Goal: Task Accomplishment & Management: Manage account settings

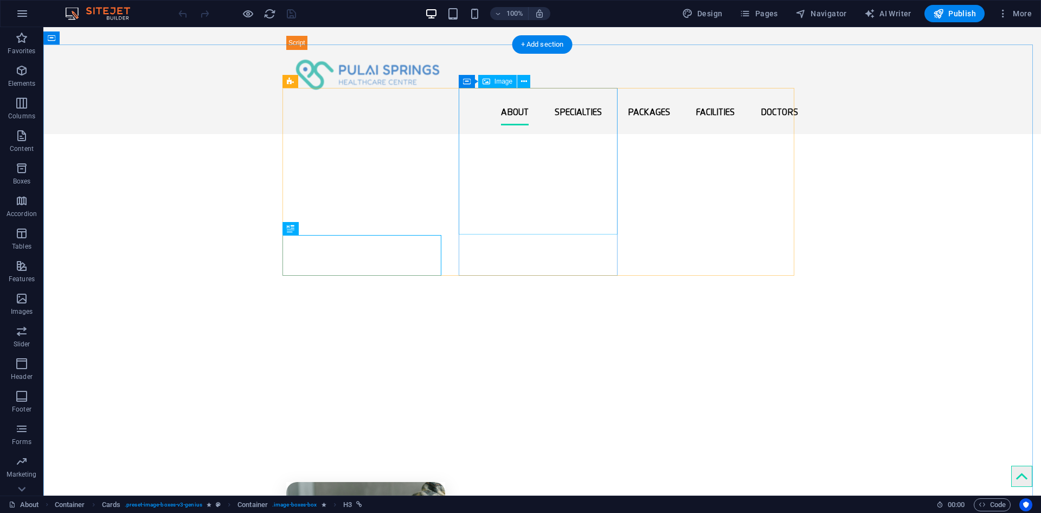
scroll to position [368, 0]
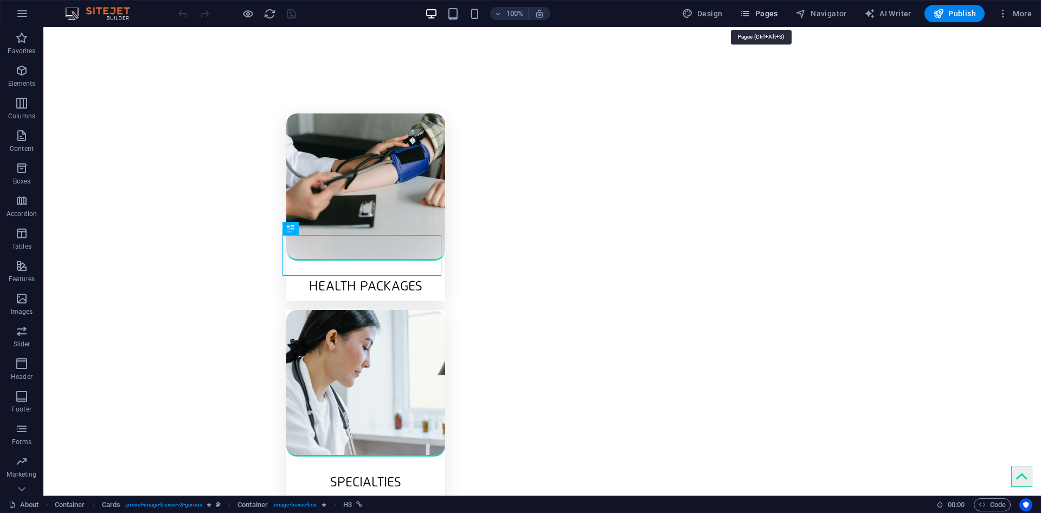
click at [776, 14] on span "Pages" at bounding box center [759, 13] width 38 height 11
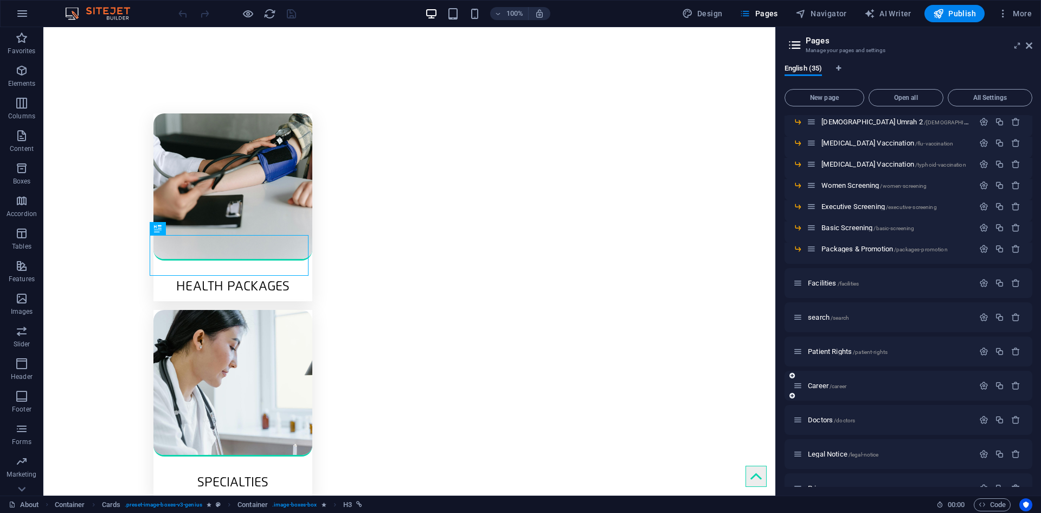
scroll to position [538, 0]
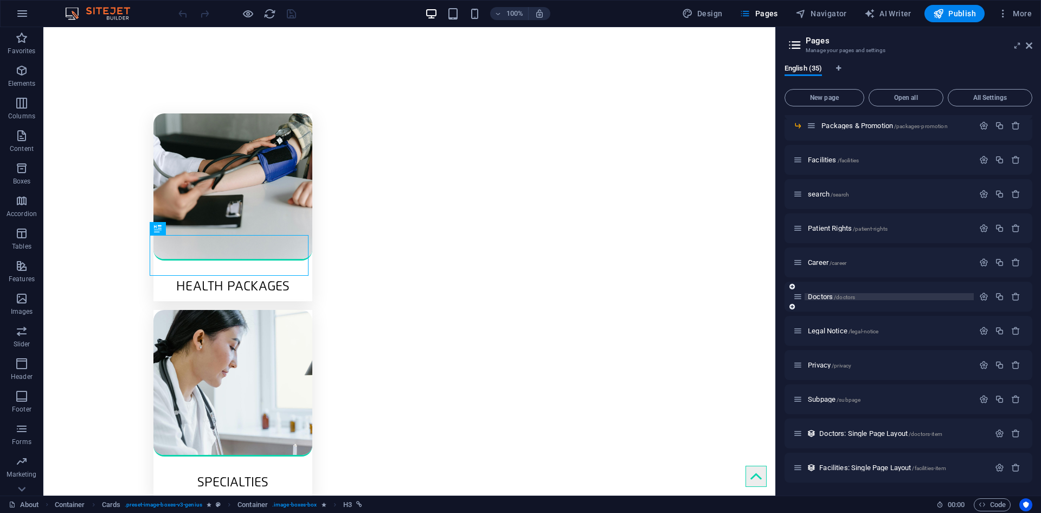
click at [817, 297] on span "Doctors /doctors" at bounding box center [831, 296] width 47 height 8
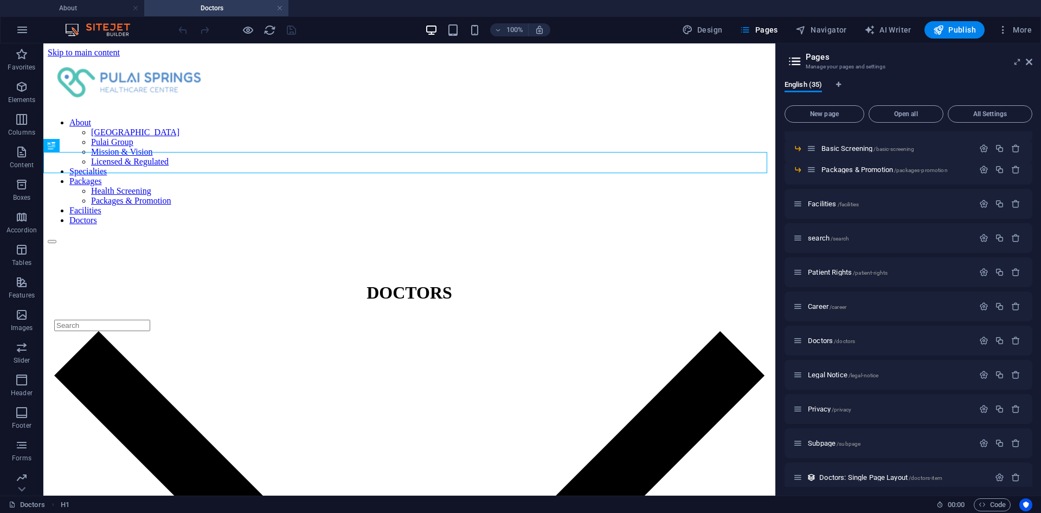
scroll to position [0, 0]
click at [1027, 60] on icon at bounding box center [1029, 61] width 7 height 9
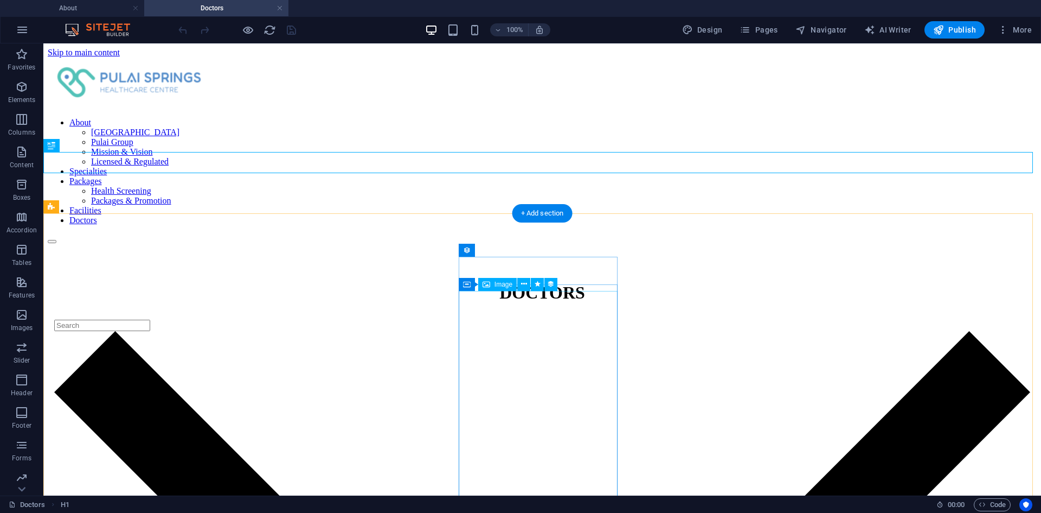
select select "px"
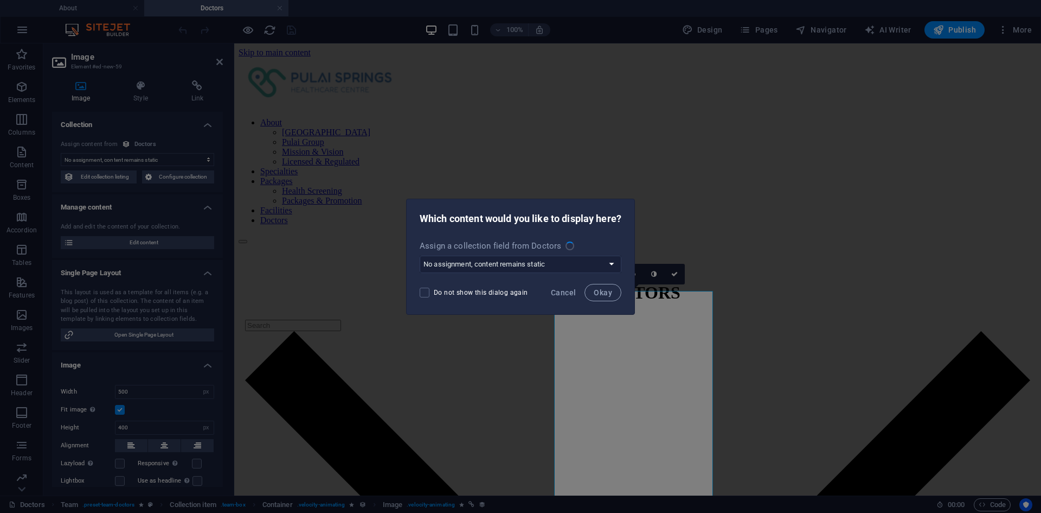
select select "image"
click at [612, 265] on select "No assignment, content remains static Create a new field Created at (Date) Upda…" at bounding box center [521, 263] width 202 height 17
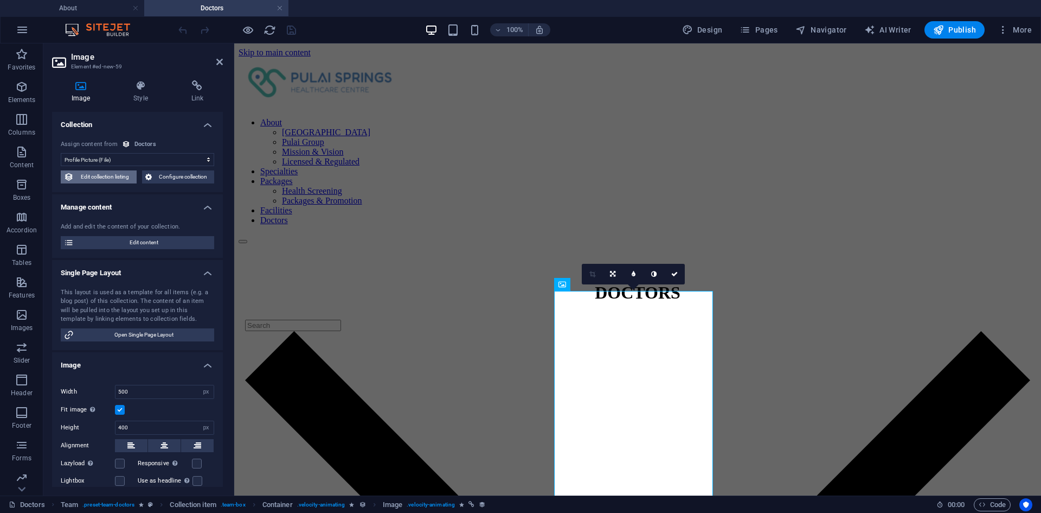
click at [88, 179] on span "Edit collection listing" at bounding box center [105, 176] width 56 height 13
select select "createdAt_DESC"
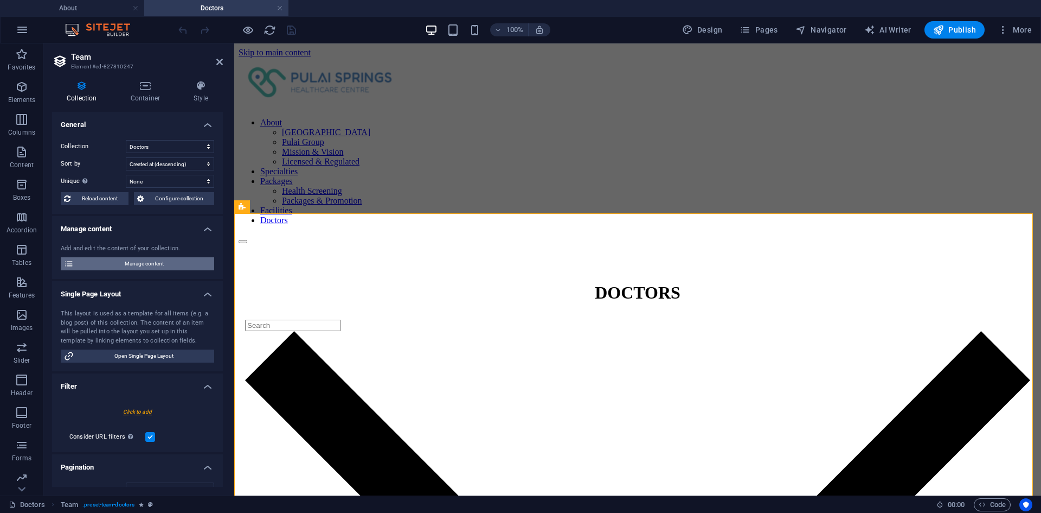
click at [135, 262] on span "Manage content" at bounding box center [144, 263] width 134 height 13
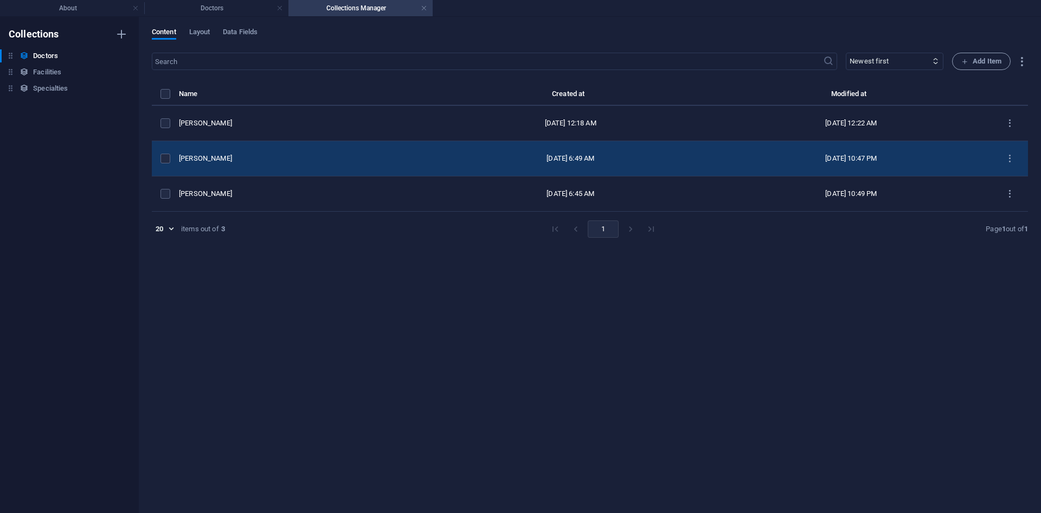
click at [253, 159] on div "[PERSON_NAME]" at bounding box center [300, 158] width 242 height 10
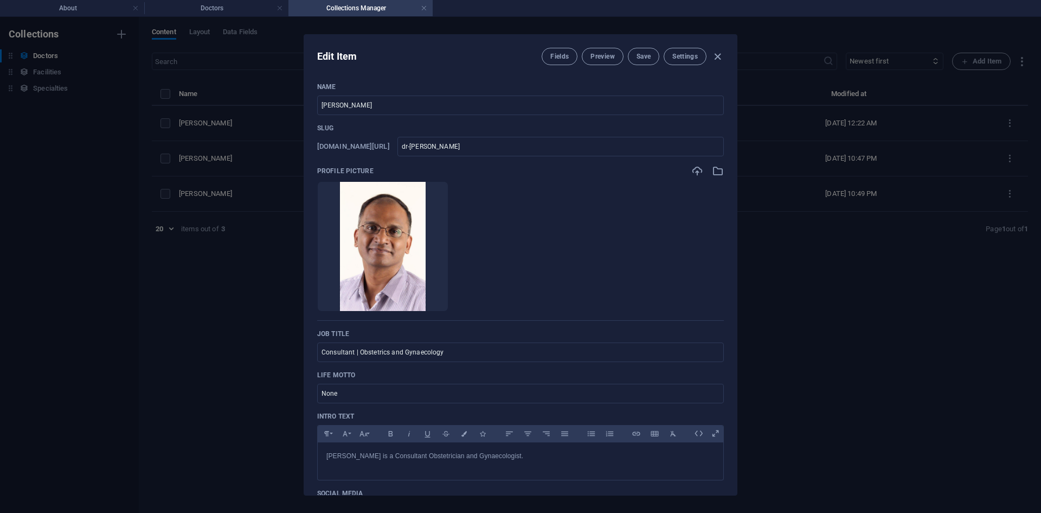
click at [876, 302] on div "Edit Item Fields Preview Save Settings Name [PERSON_NAME] ​ Slug [DOMAIN_NAME][…" at bounding box center [520, 265] width 1041 height 496
type input "dr-[PERSON_NAME]"
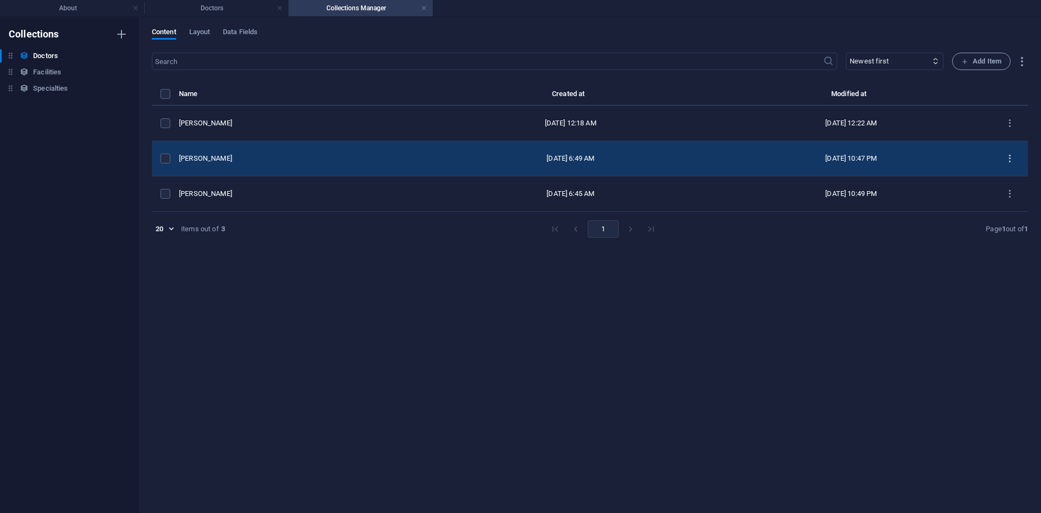
click at [1008, 151] on button "items list" at bounding box center [1010, 158] width 19 height 17
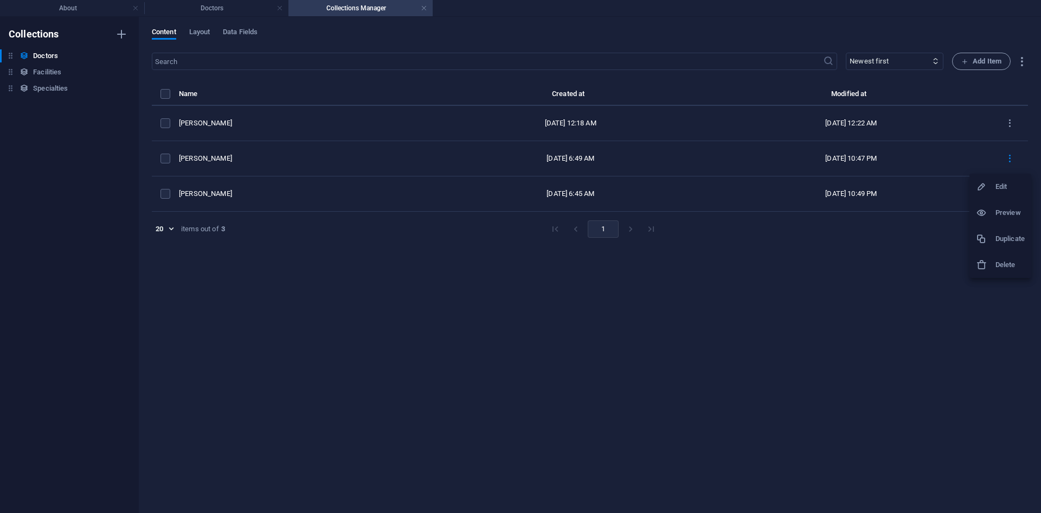
click at [831, 323] on div at bounding box center [520, 256] width 1041 height 513
click at [644, 469] on div "​ Newest first Oldest first Last modified Name (ascending) Name (descending) Sl…" at bounding box center [590, 277] width 876 height 449
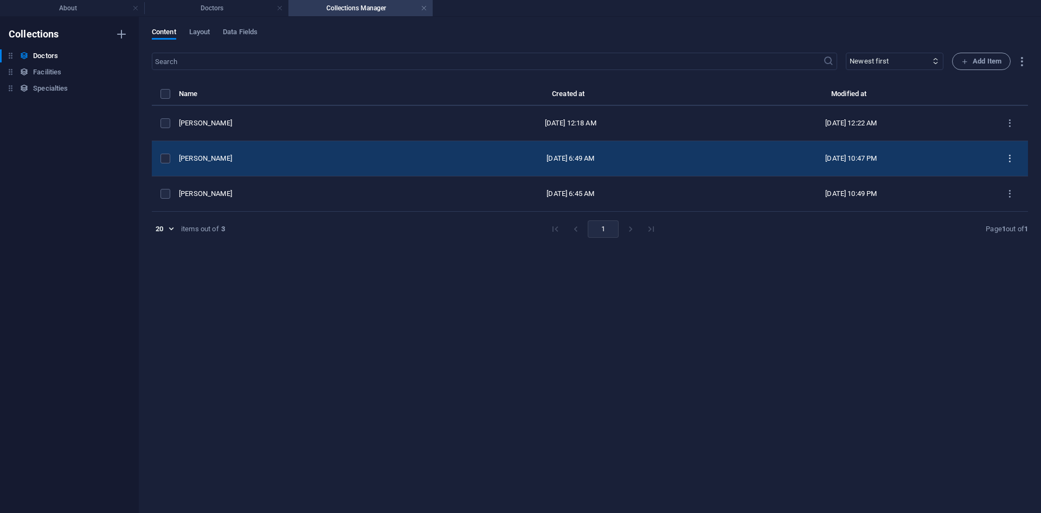
click at [1007, 160] on icon "items list" at bounding box center [1010, 158] width 10 height 10
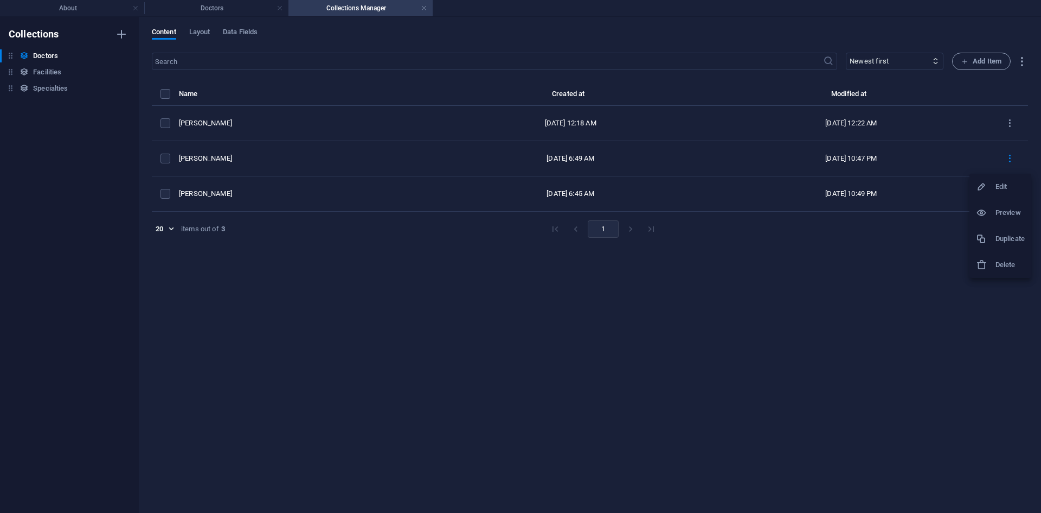
click at [721, 335] on div at bounding box center [520, 256] width 1041 height 513
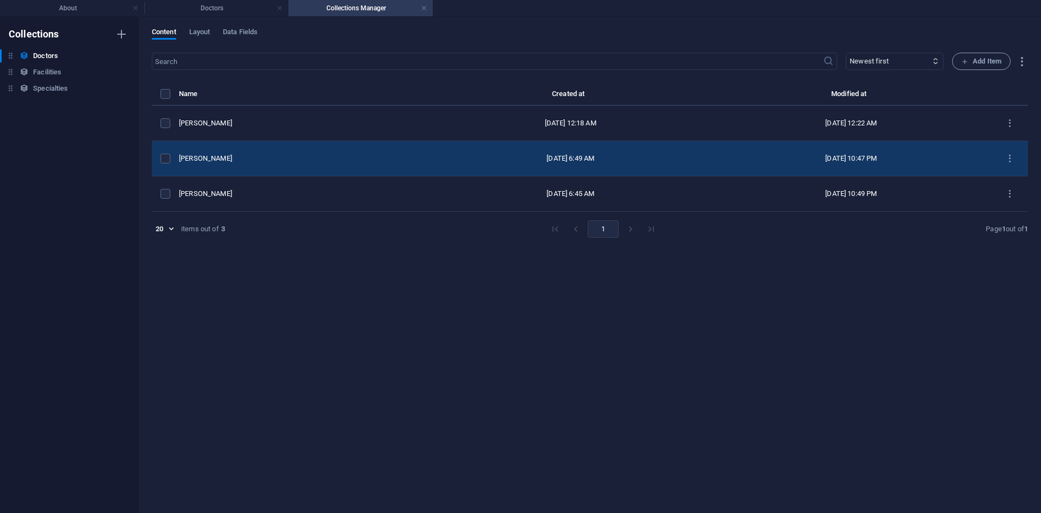
click at [266, 156] on div "[PERSON_NAME]" at bounding box center [300, 158] width 242 height 10
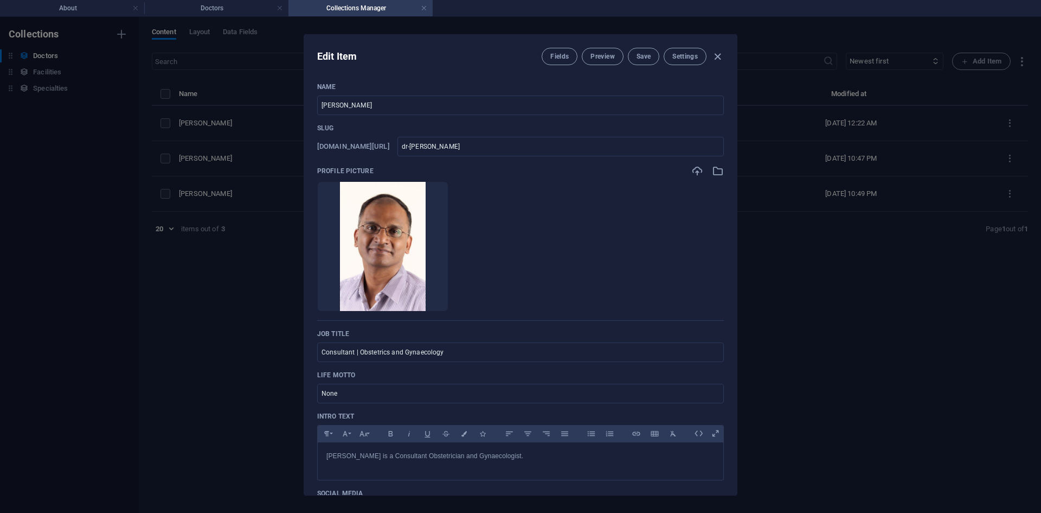
click at [866, 399] on div "Edit Item Fields Preview Save Settings Name [PERSON_NAME] ​ Slug [DOMAIN_NAME][…" at bounding box center [520, 265] width 1041 height 496
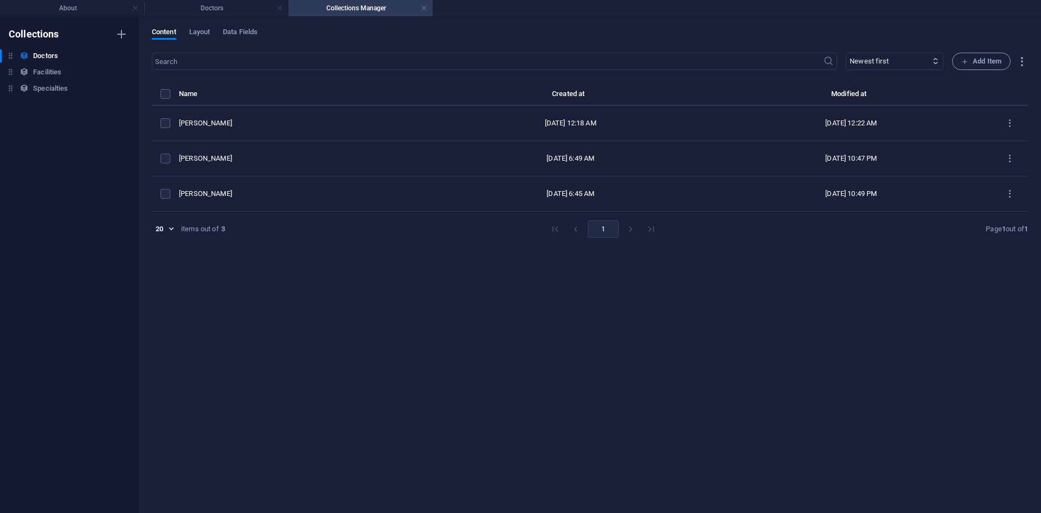
type input "dr-[PERSON_NAME]"
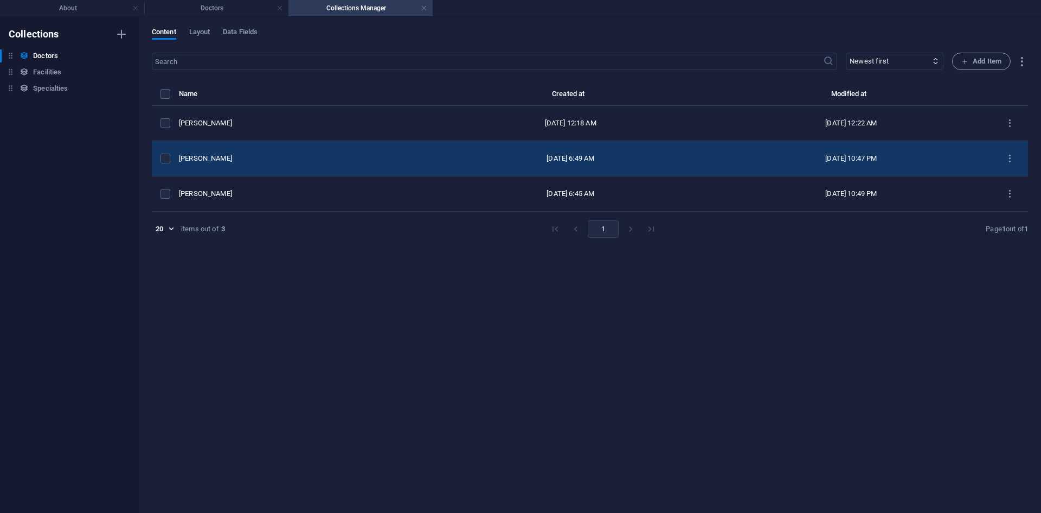
click at [271, 157] on div "[PERSON_NAME]" at bounding box center [300, 158] width 242 height 10
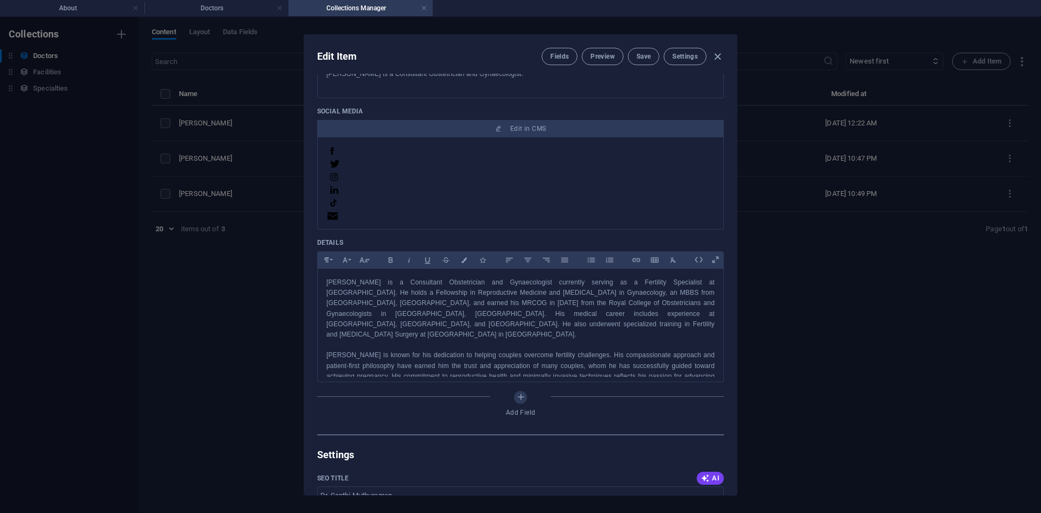
scroll to position [14, 0]
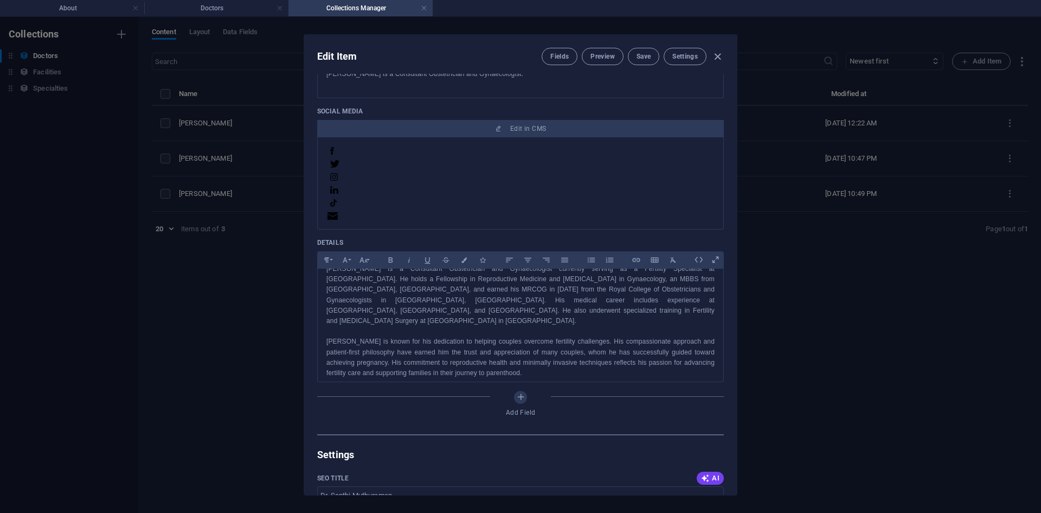
click at [759, 409] on div "Edit Item Fields Preview Save Settings Name [PERSON_NAME] ​ Slug [DOMAIN_NAME][…" at bounding box center [520, 265] width 1041 height 496
type input "dr-[PERSON_NAME]"
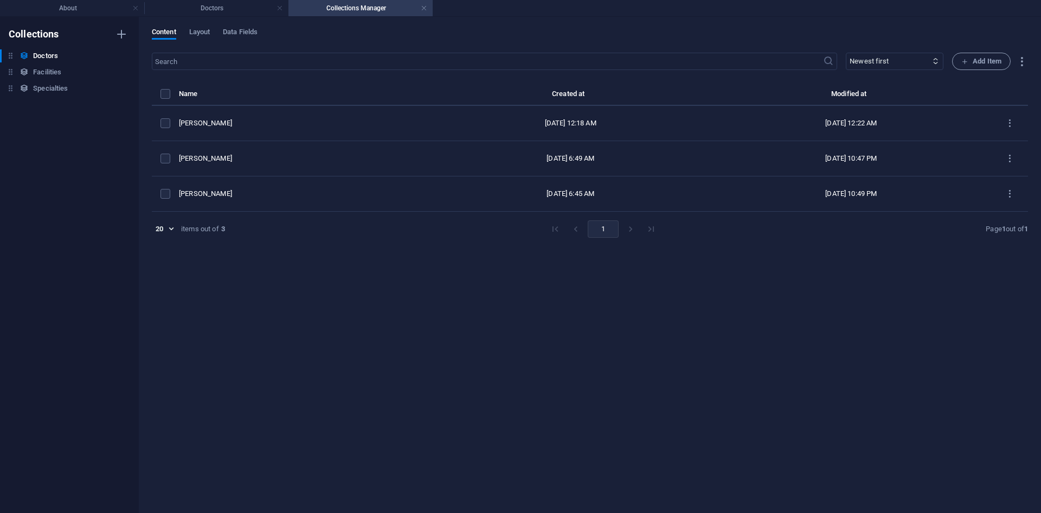
scroll to position [339, 0]
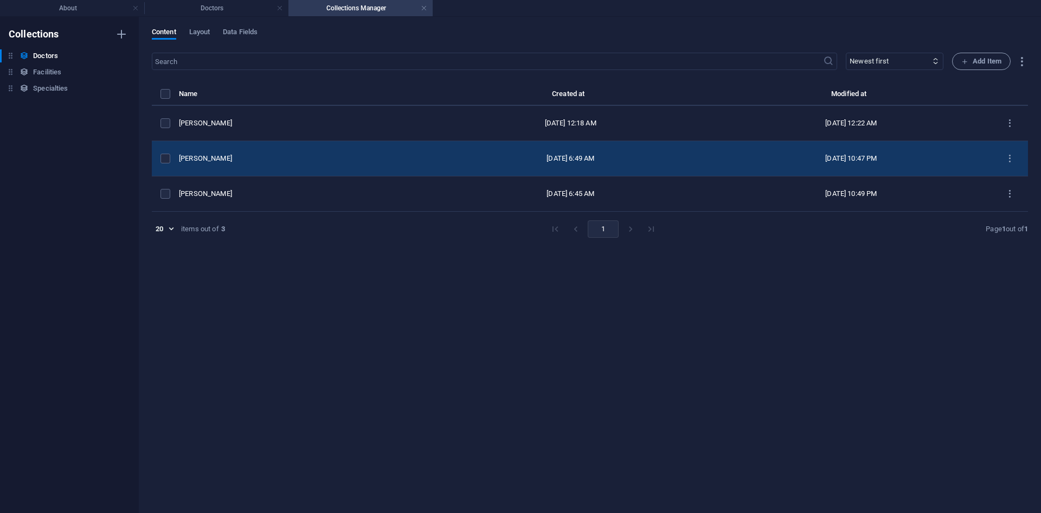
click at [274, 156] on div "[PERSON_NAME]" at bounding box center [300, 158] width 242 height 10
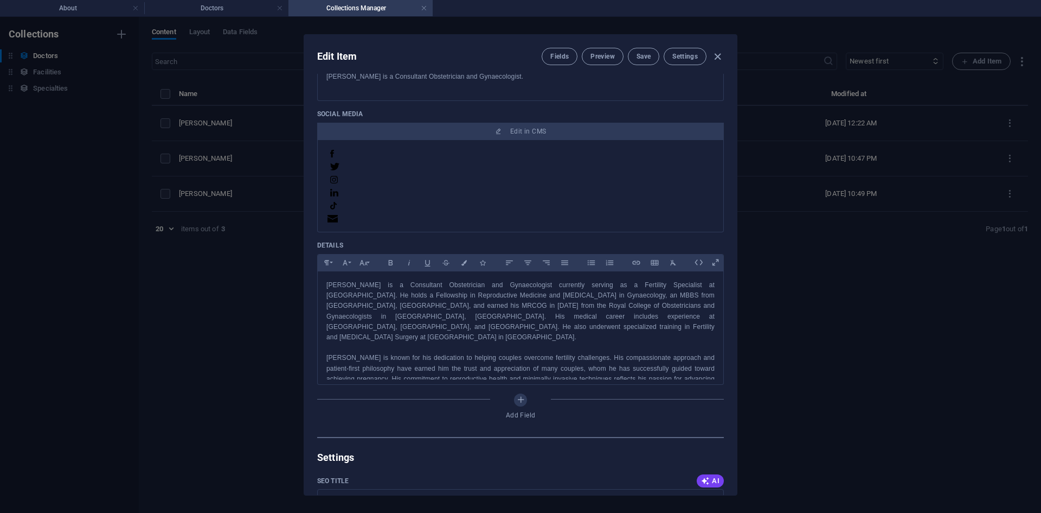
scroll to position [14, 0]
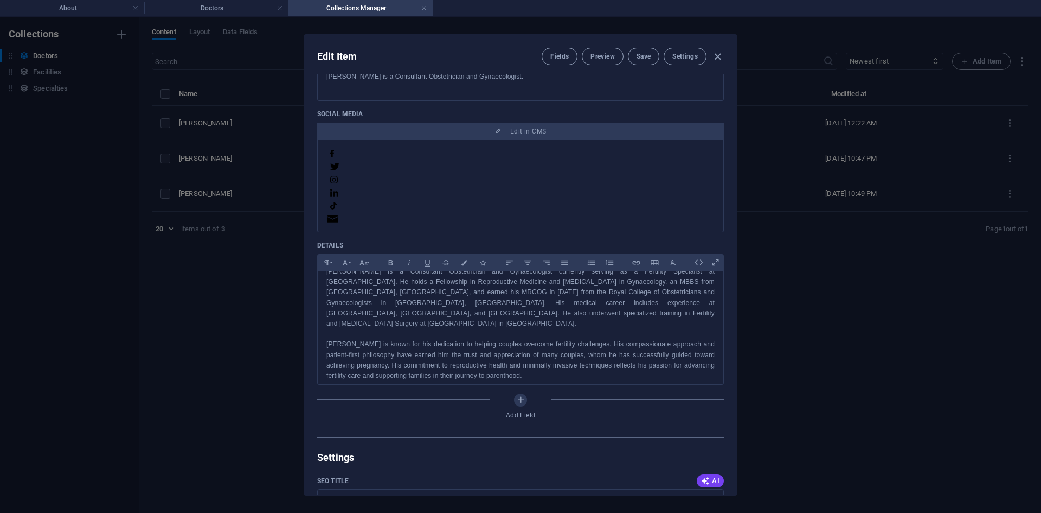
click at [796, 373] on div "Edit Item Fields Preview Save Settings Name [PERSON_NAME] ​ Slug [DOMAIN_NAME][…" at bounding box center [520, 265] width 1041 height 496
type input "dr-[PERSON_NAME]"
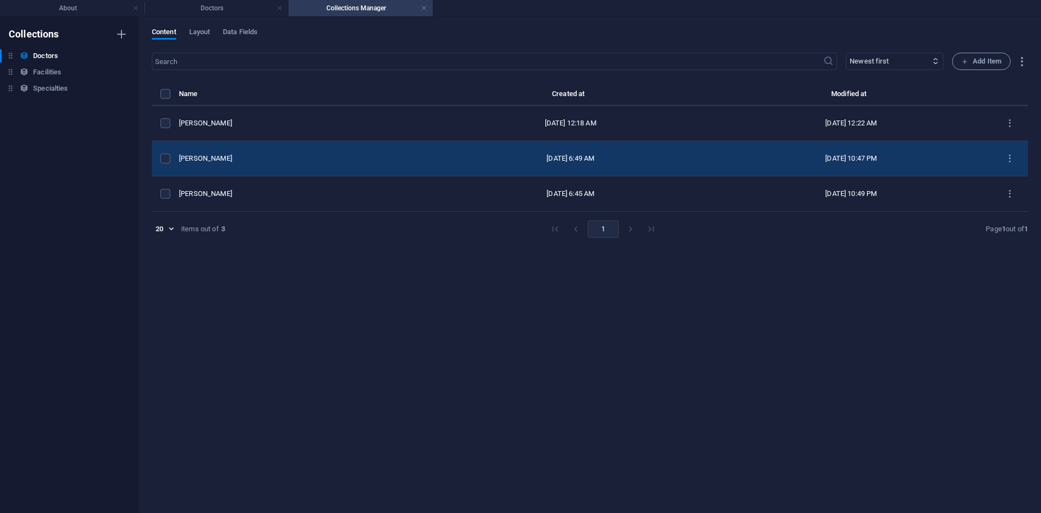
click at [267, 157] on div "[PERSON_NAME]" at bounding box center [300, 158] width 242 height 10
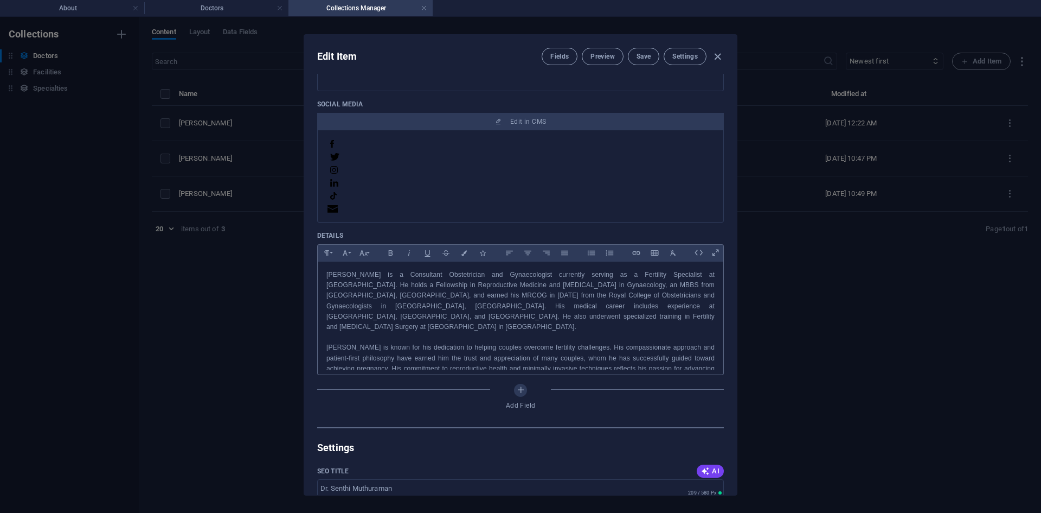
scroll to position [0, 0]
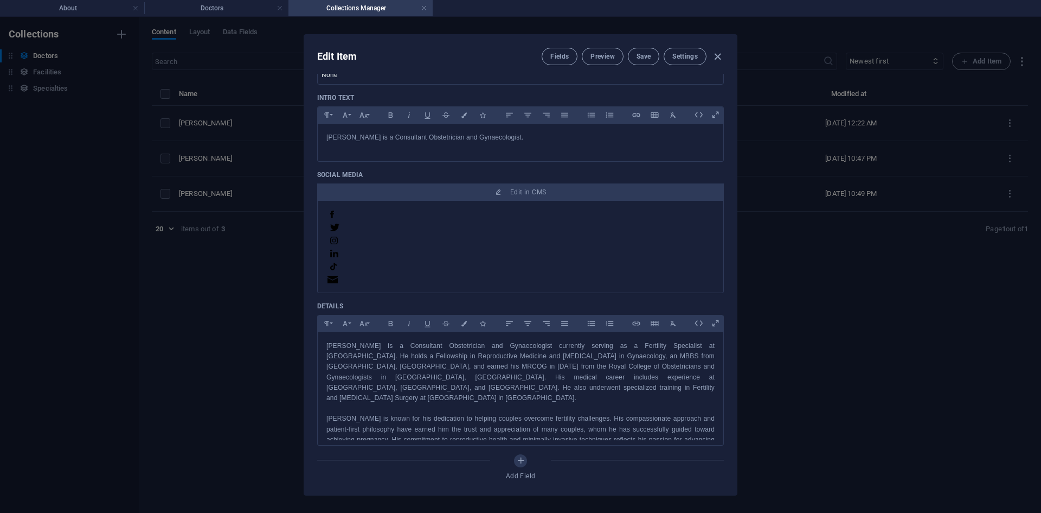
click at [813, 325] on div "Edit Item Fields Preview Save Settings Name [PERSON_NAME] ​ Slug [DOMAIN_NAME][…" at bounding box center [520, 265] width 1041 height 496
type input "dr-[PERSON_NAME]"
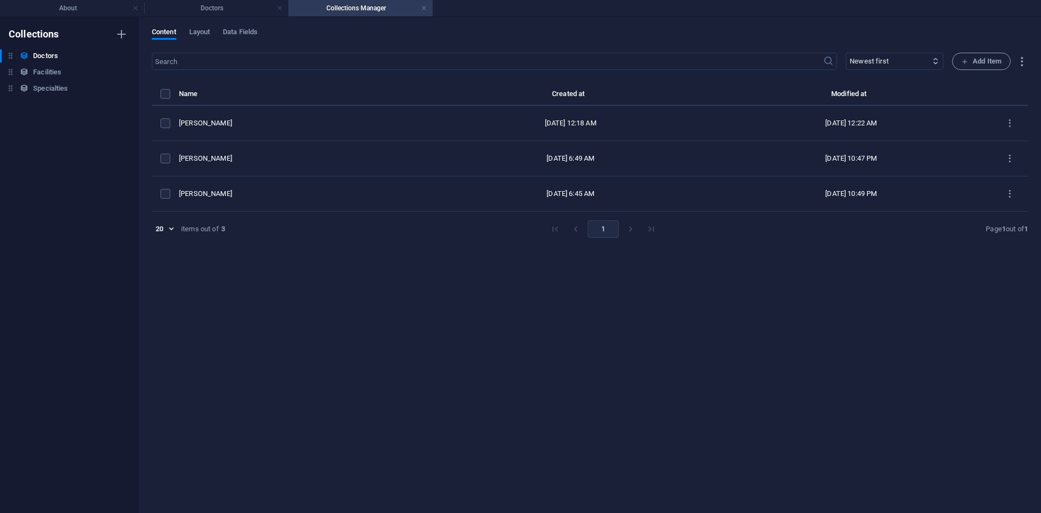
scroll to position [276, 0]
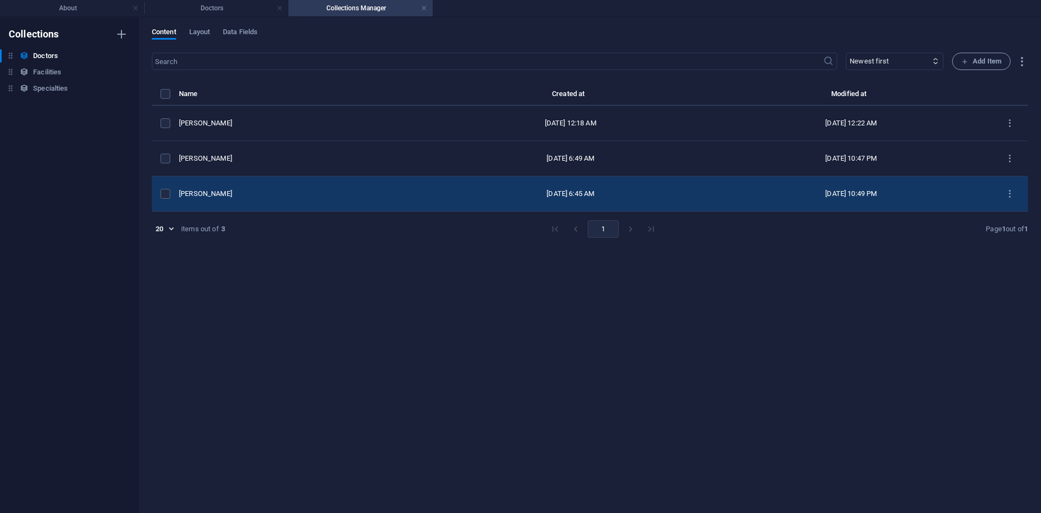
click at [260, 188] on td "[PERSON_NAME]" at bounding box center [304, 193] width 251 height 35
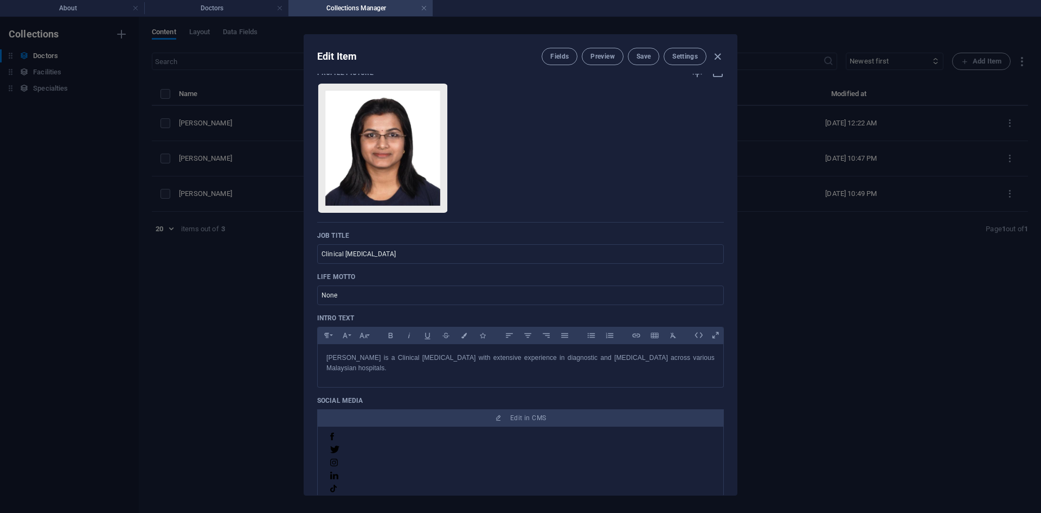
scroll to position [98, 0]
click at [886, 346] on div "Edit Item Fields Preview Save Settings Name [PERSON_NAME] ​ Slug [DOMAIN_NAME][…" at bounding box center [520, 265] width 1041 height 496
type input "dr-[PERSON_NAME]"
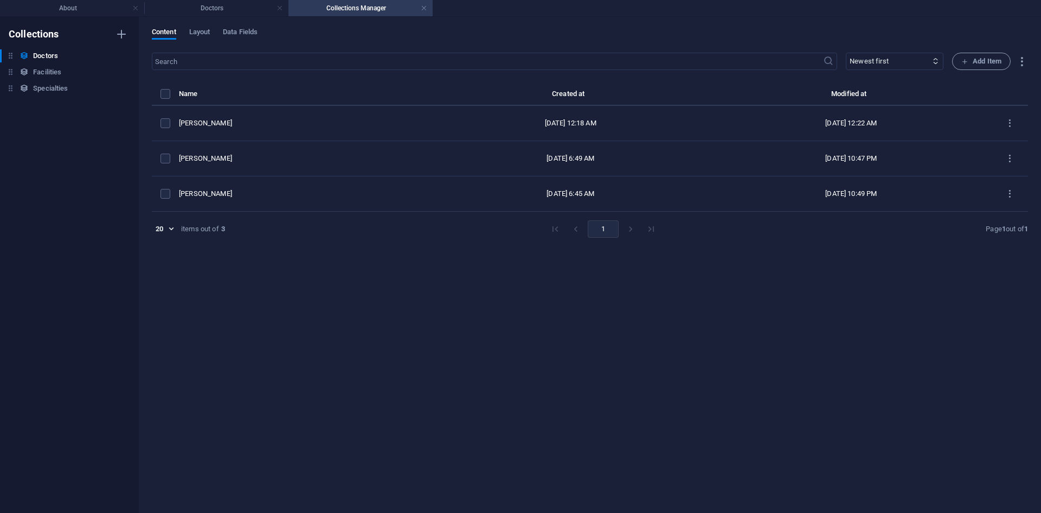
scroll to position [0, 0]
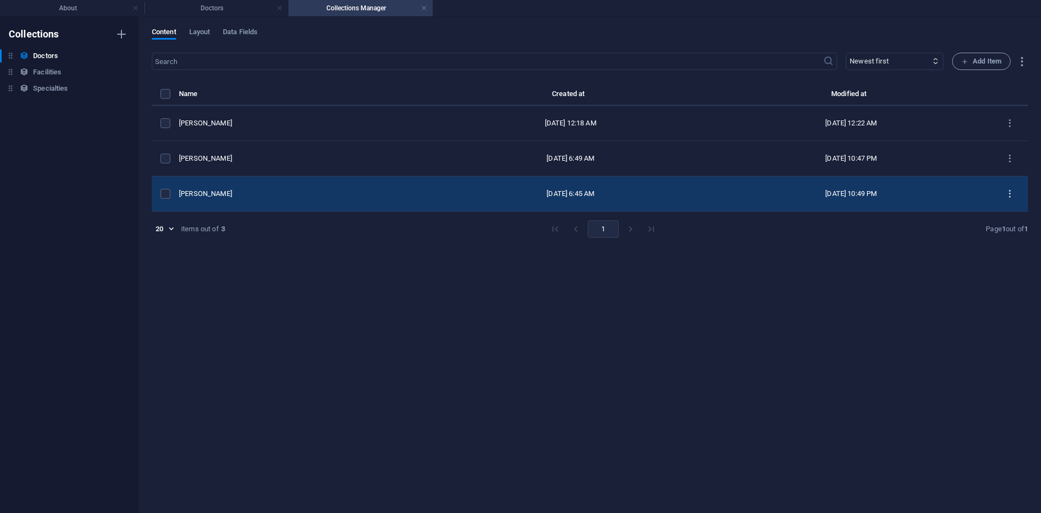
click at [1008, 197] on icon "items list" at bounding box center [1010, 194] width 10 height 10
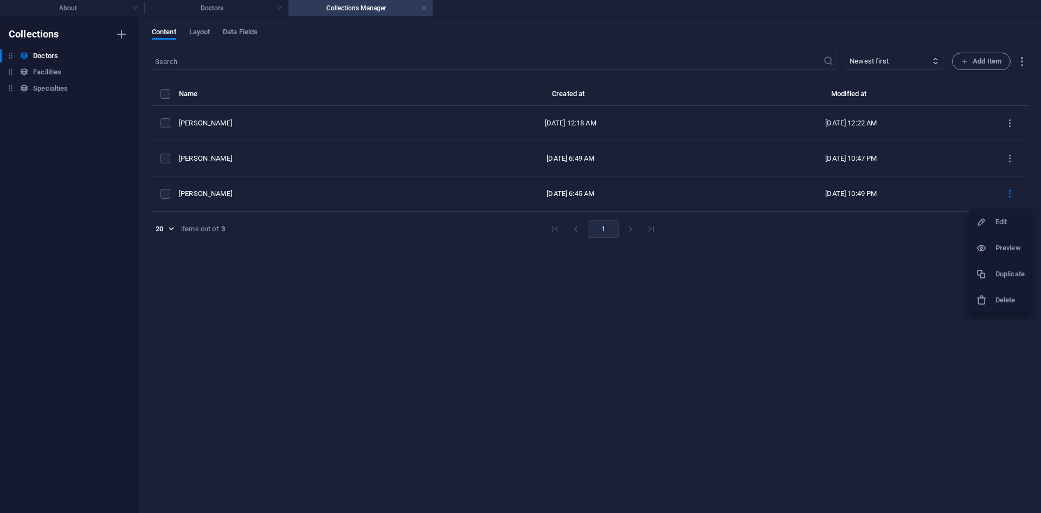
click at [1000, 248] on h6 "Preview" at bounding box center [1010, 247] width 29 height 13
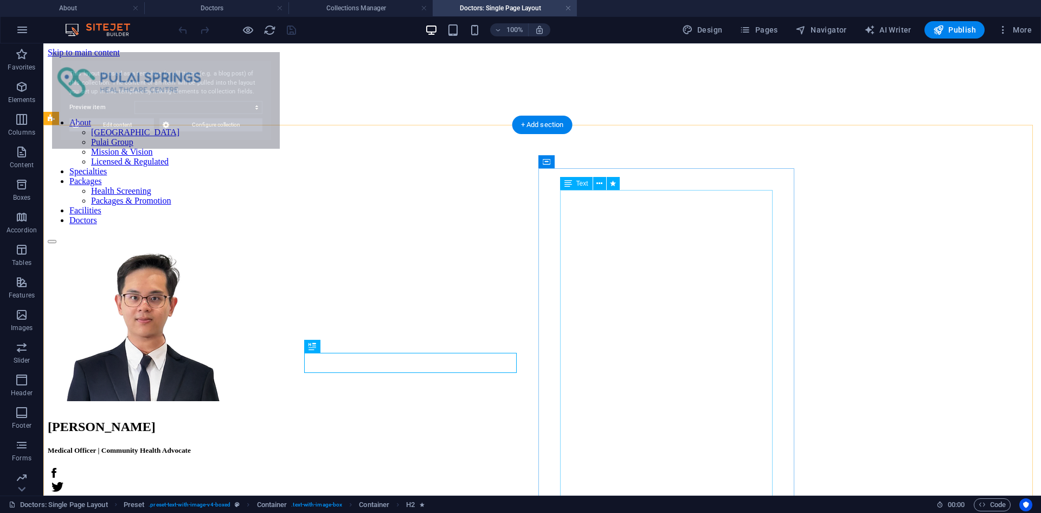
select select "68913815eae84aec5d06fc45"
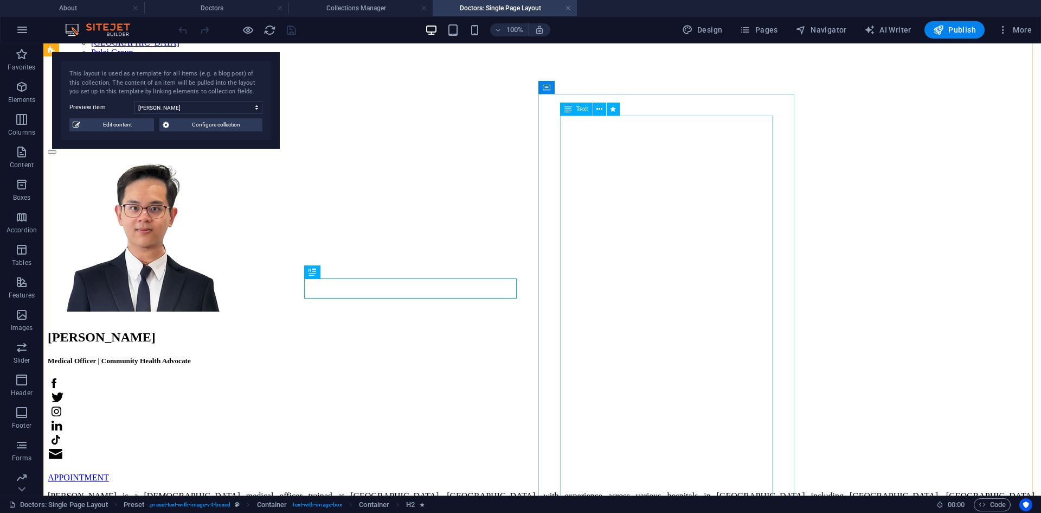
scroll to position [61, 0]
